Goal: Navigation & Orientation: Find specific page/section

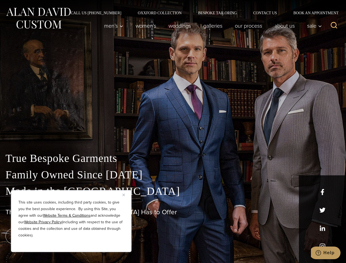
click at [173, 132] on div "True Bespoke Garments Family Owned Since [DATE] Made in [GEOGRAPHIC_DATA] The B…" at bounding box center [173, 193] width 346 height 140
click at [126, 195] on button "Close" at bounding box center [126, 195] width 7 height 7
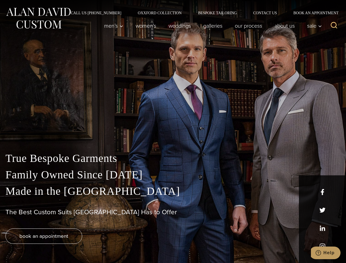
click at [71, 245] on div "True Bespoke Garments Family Owned Since [DATE] Made in [GEOGRAPHIC_DATA] The B…" at bounding box center [173, 206] width 346 height 113
click at [334, 26] on icon "Search" at bounding box center [334, 25] width 8 height 8
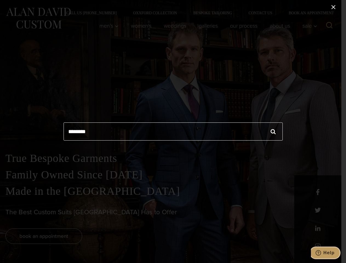
click at [321, 253] on icon "Help" at bounding box center [318, 252] width 5 height 5
